Goal: Check status

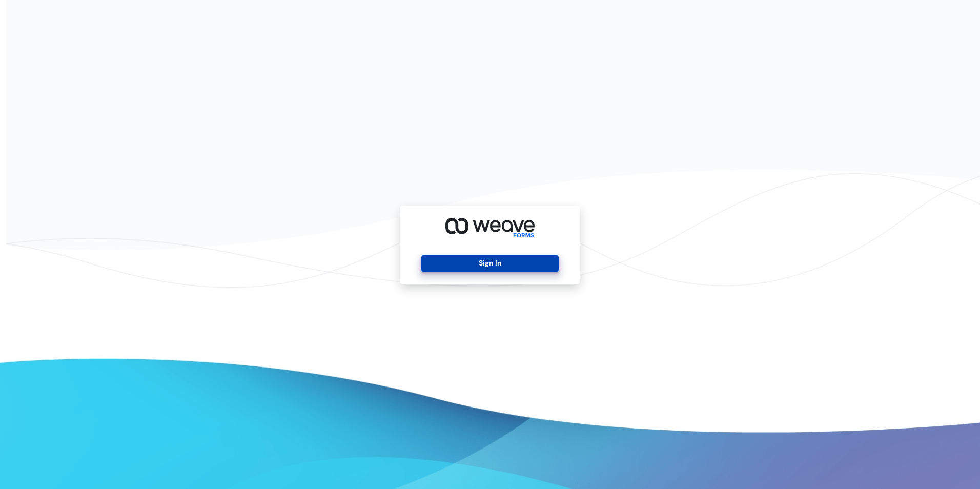
click at [499, 256] on button "Sign In" at bounding box center [489, 263] width 137 height 16
click at [512, 263] on button "Sign In" at bounding box center [489, 263] width 137 height 16
